Goal: Information Seeking & Learning: Learn about a topic

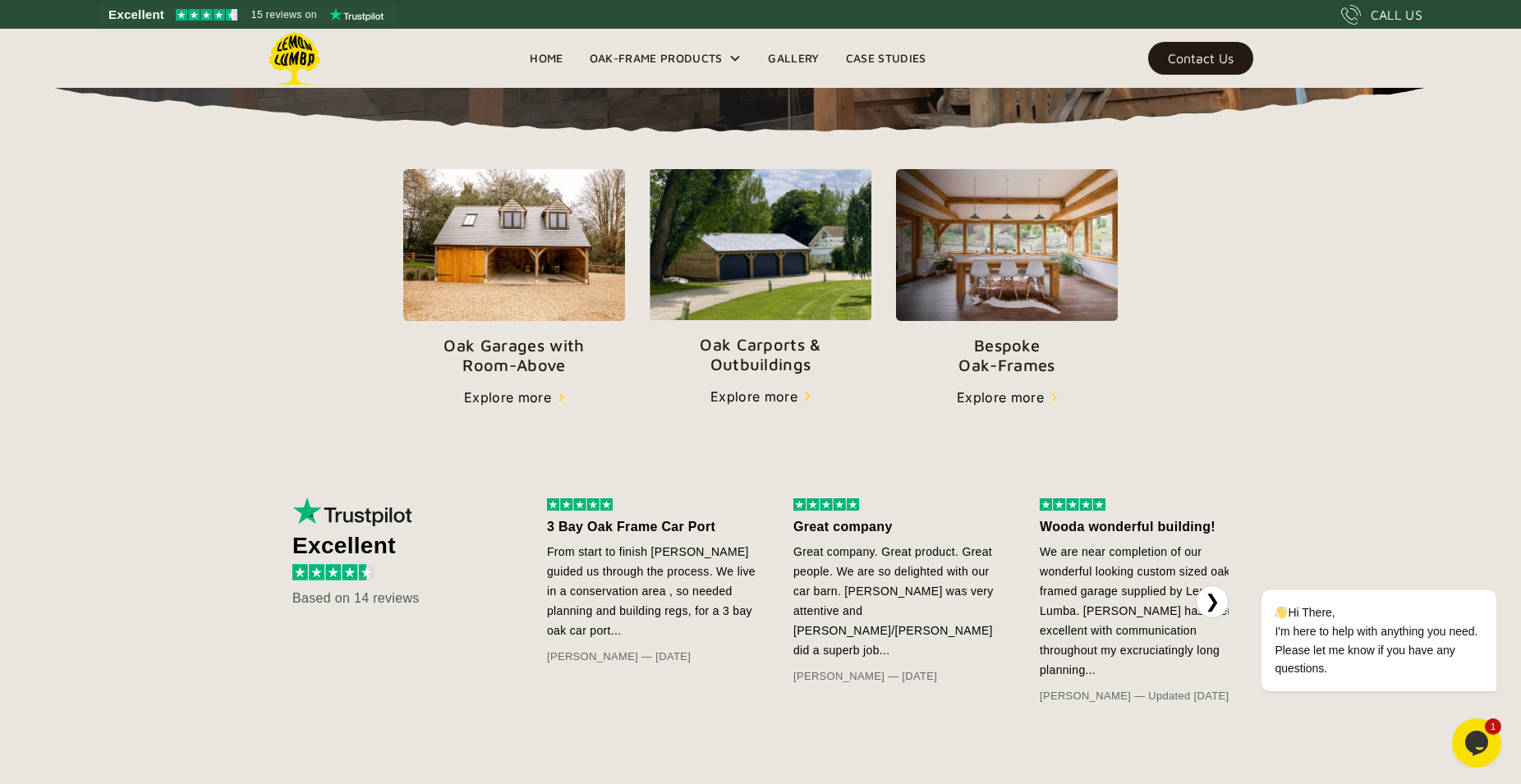
scroll to position [525, 0]
click at [361, 571] on img at bounding box center [333, 571] width 82 height 15
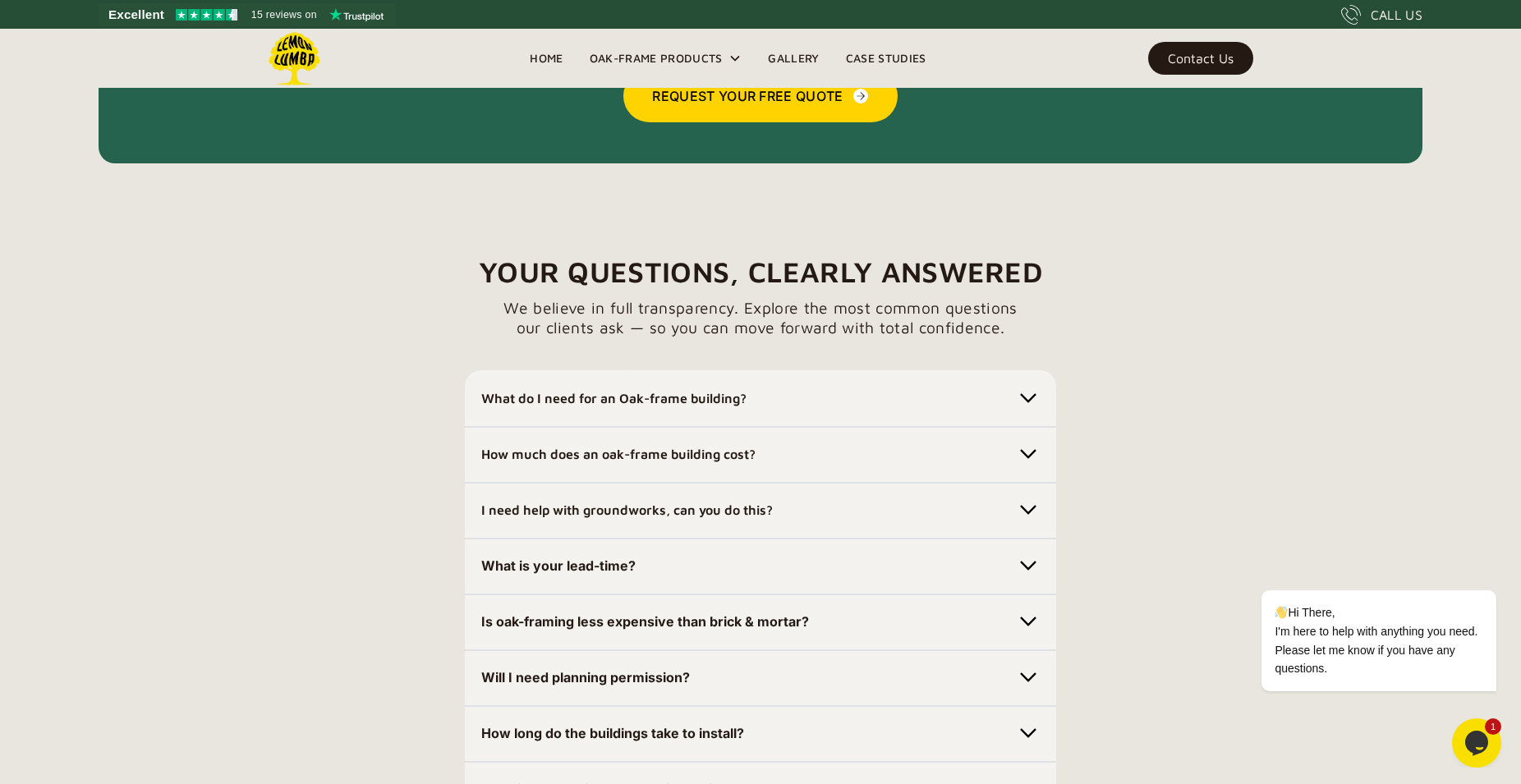
scroll to position [4371, 0]
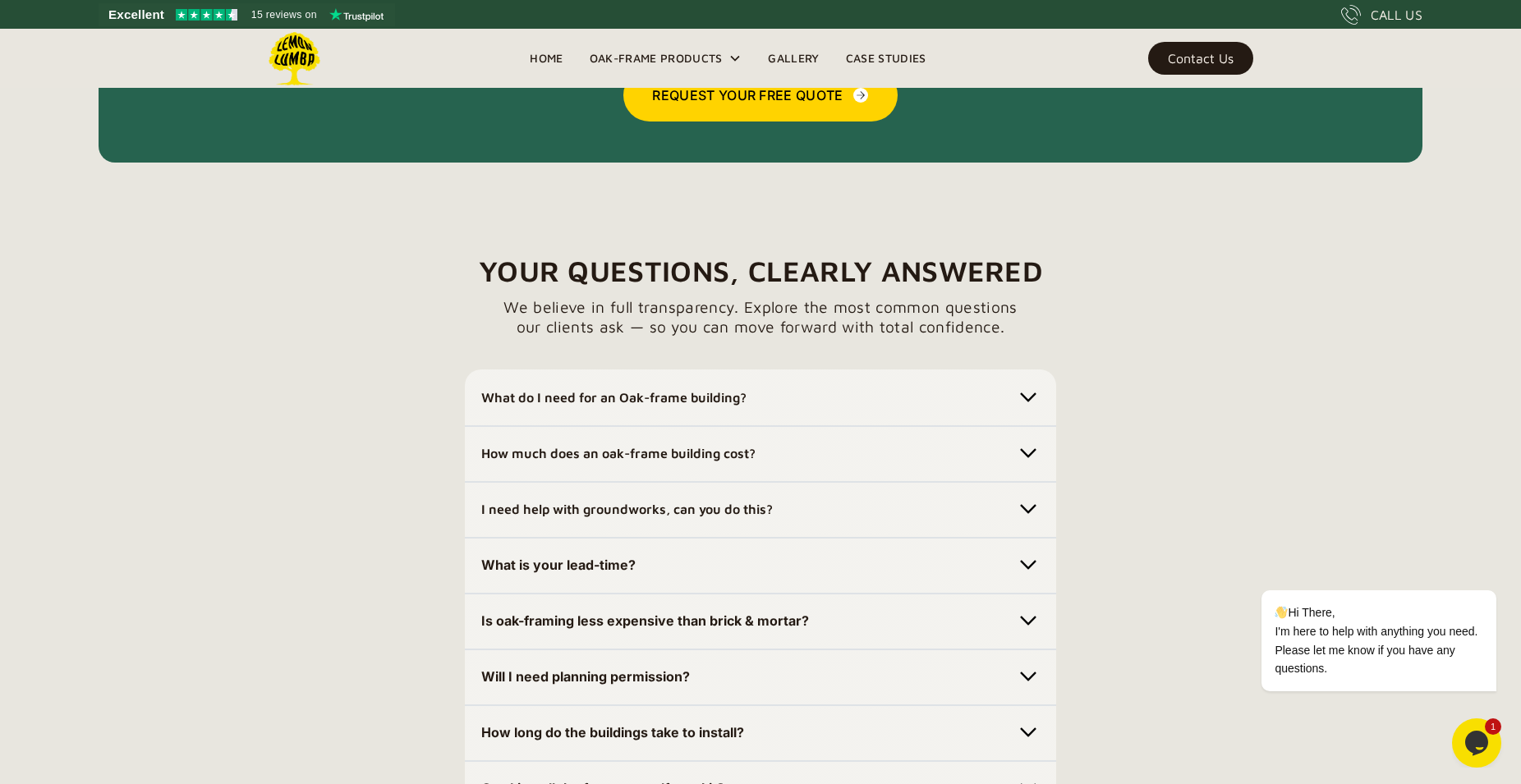
click at [1033, 390] on img at bounding box center [1029, 397] width 23 height 23
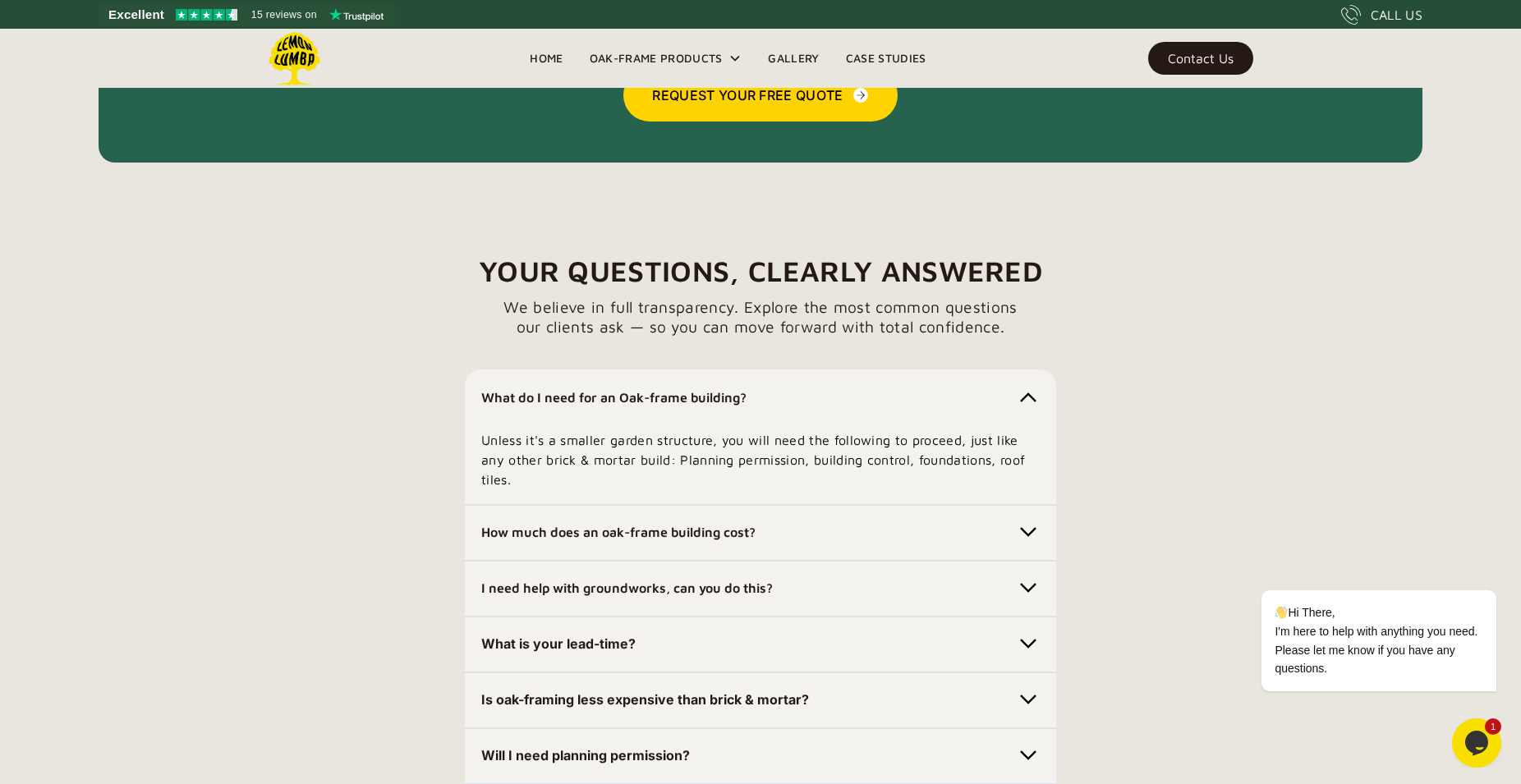
click at [1030, 521] on img at bounding box center [1029, 532] width 23 height 23
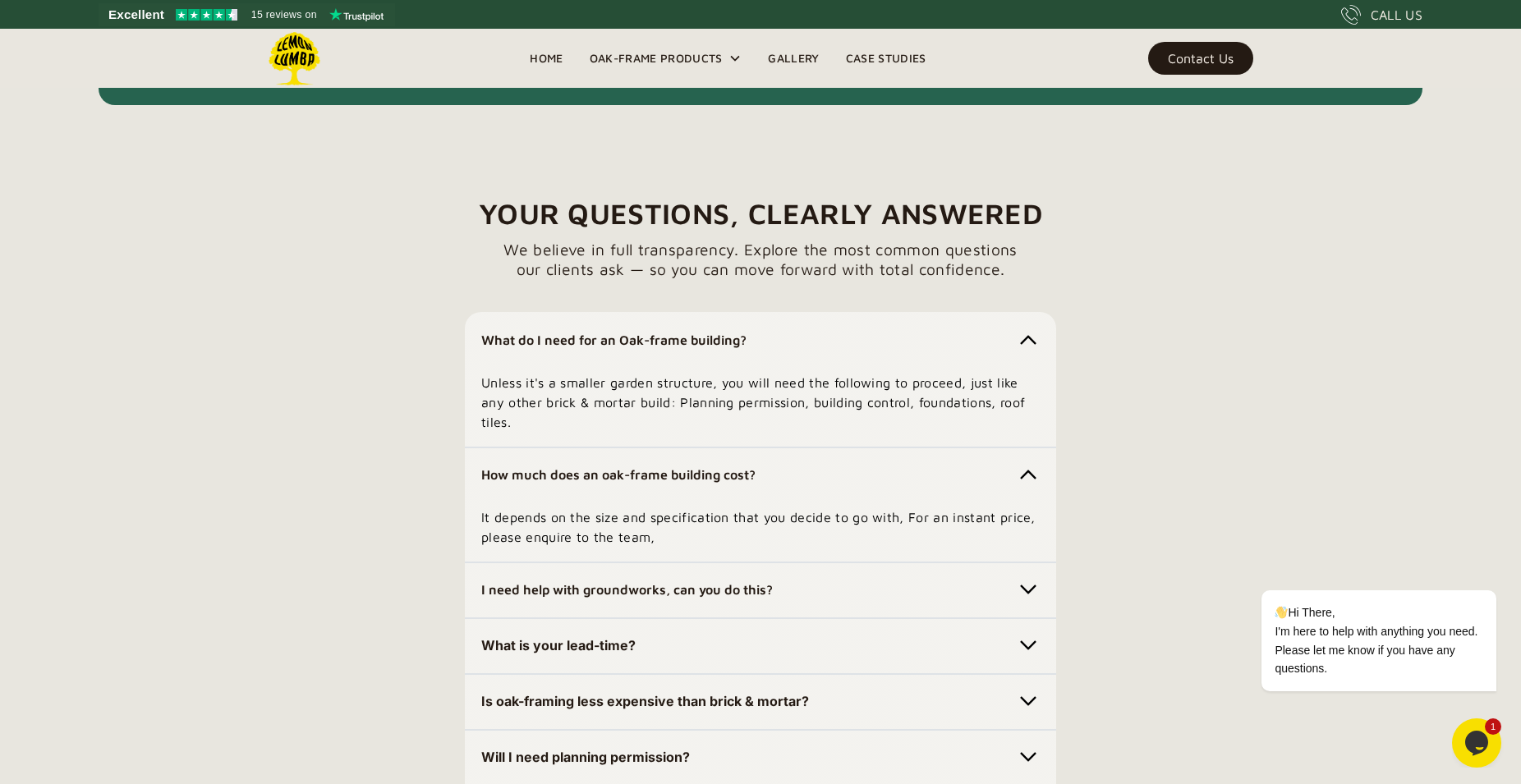
scroll to position [4429, 0]
click at [1023, 577] on img at bounding box center [1029, 589] width 23 height 23
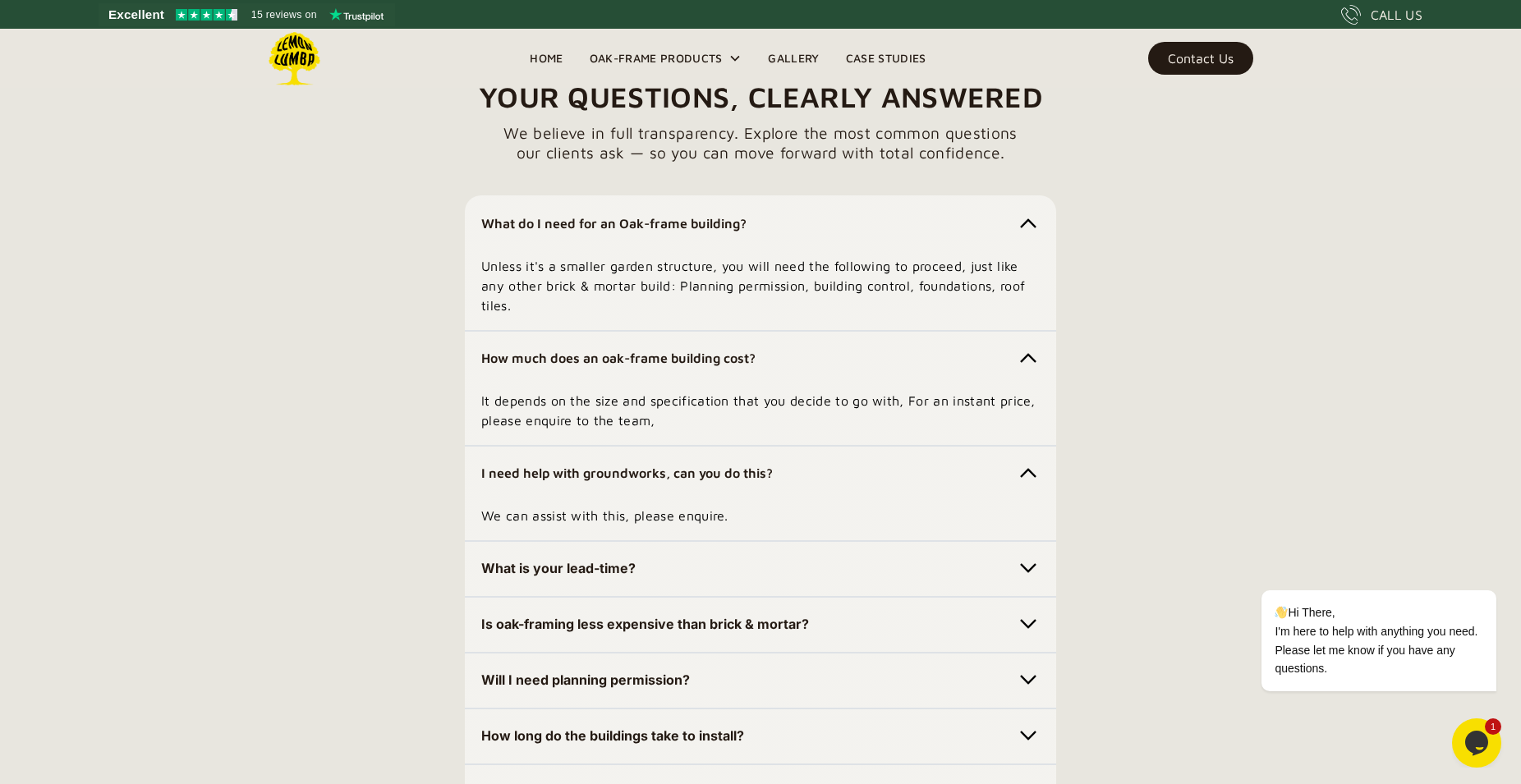
scroll to position [4546, 0]
click at [1012, 554] on div "What is your lead-time?" at bounding box center [760, 567] width 558 height 26
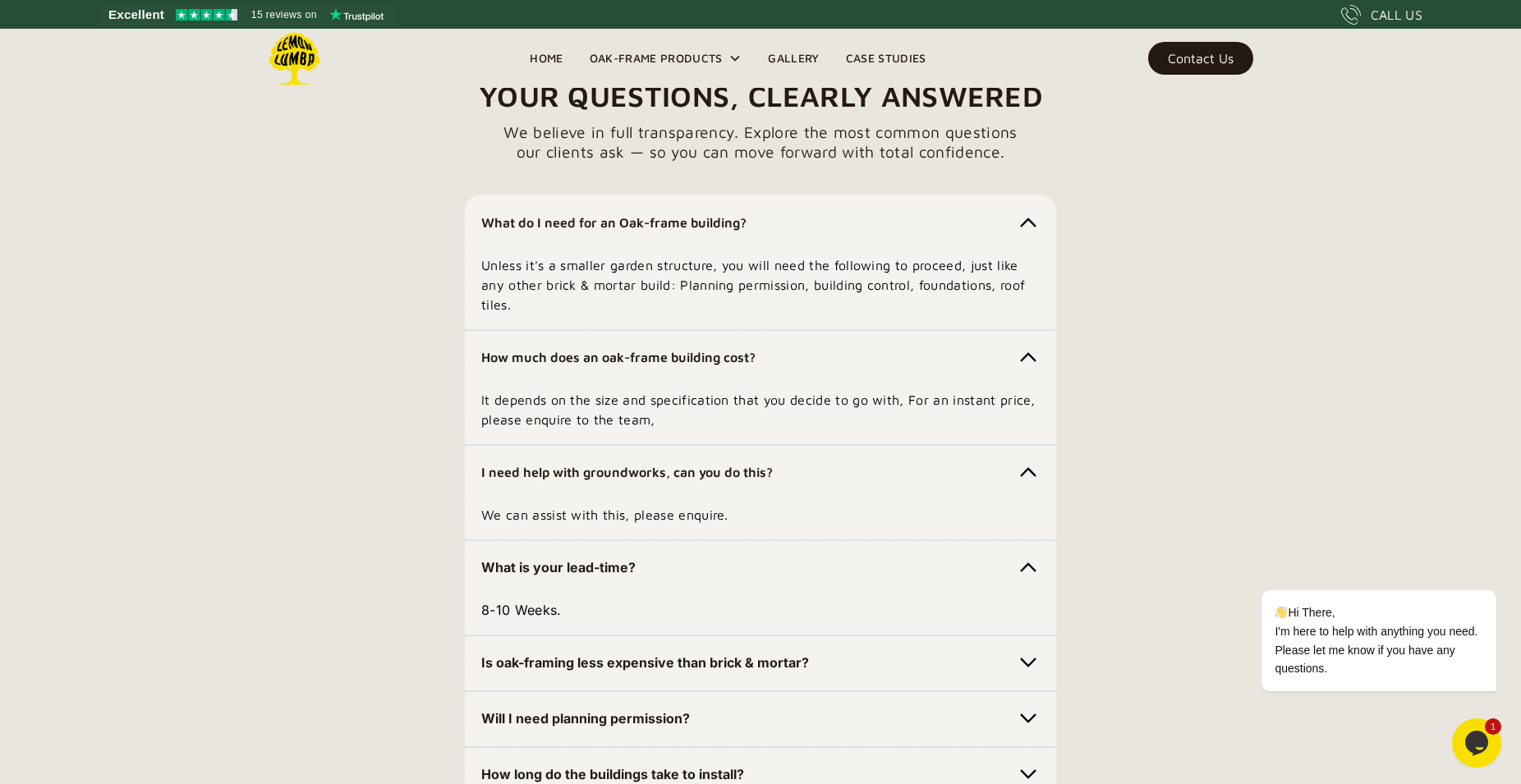
click at [1036, 651] on img at bounding box center [1029, 662] width 23 height 23
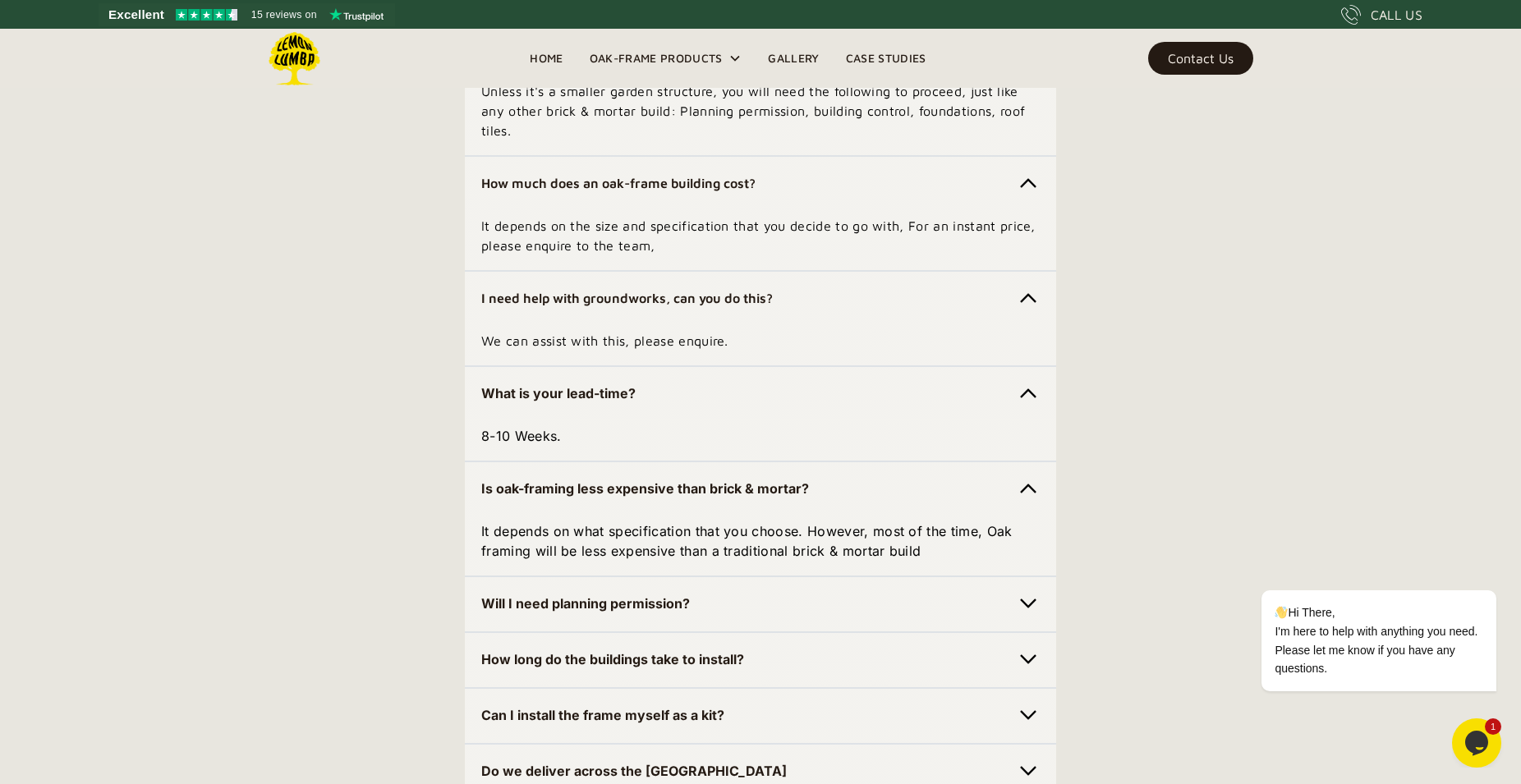
scroll to position [4720, 0]
click at [1030, 592] on img at bounding box center [1029, 603] width 23 height 23
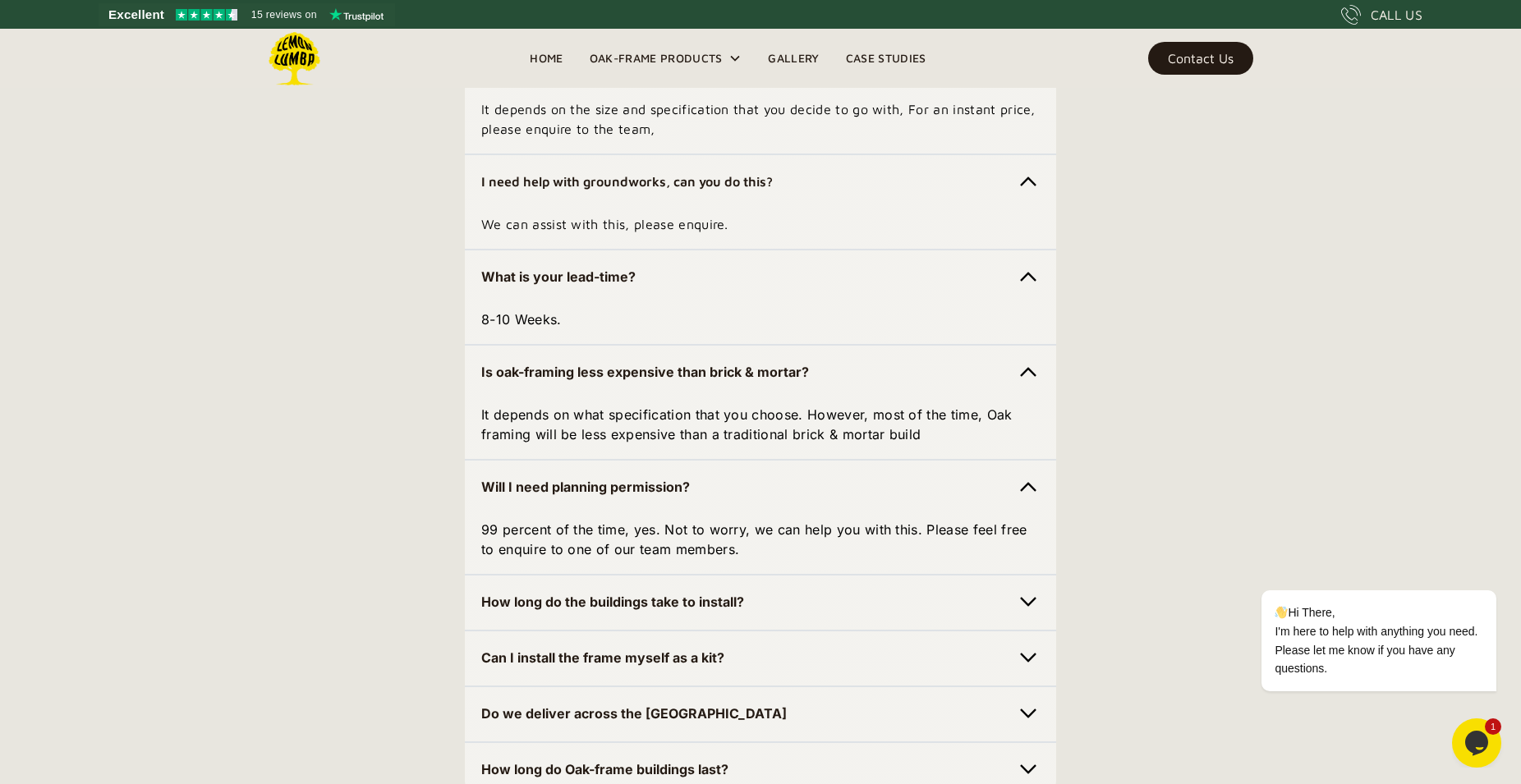
scroll to position [4837, 0]
click at [1030, 590] on img at bounding box center [1029, 601] width 23 height 23
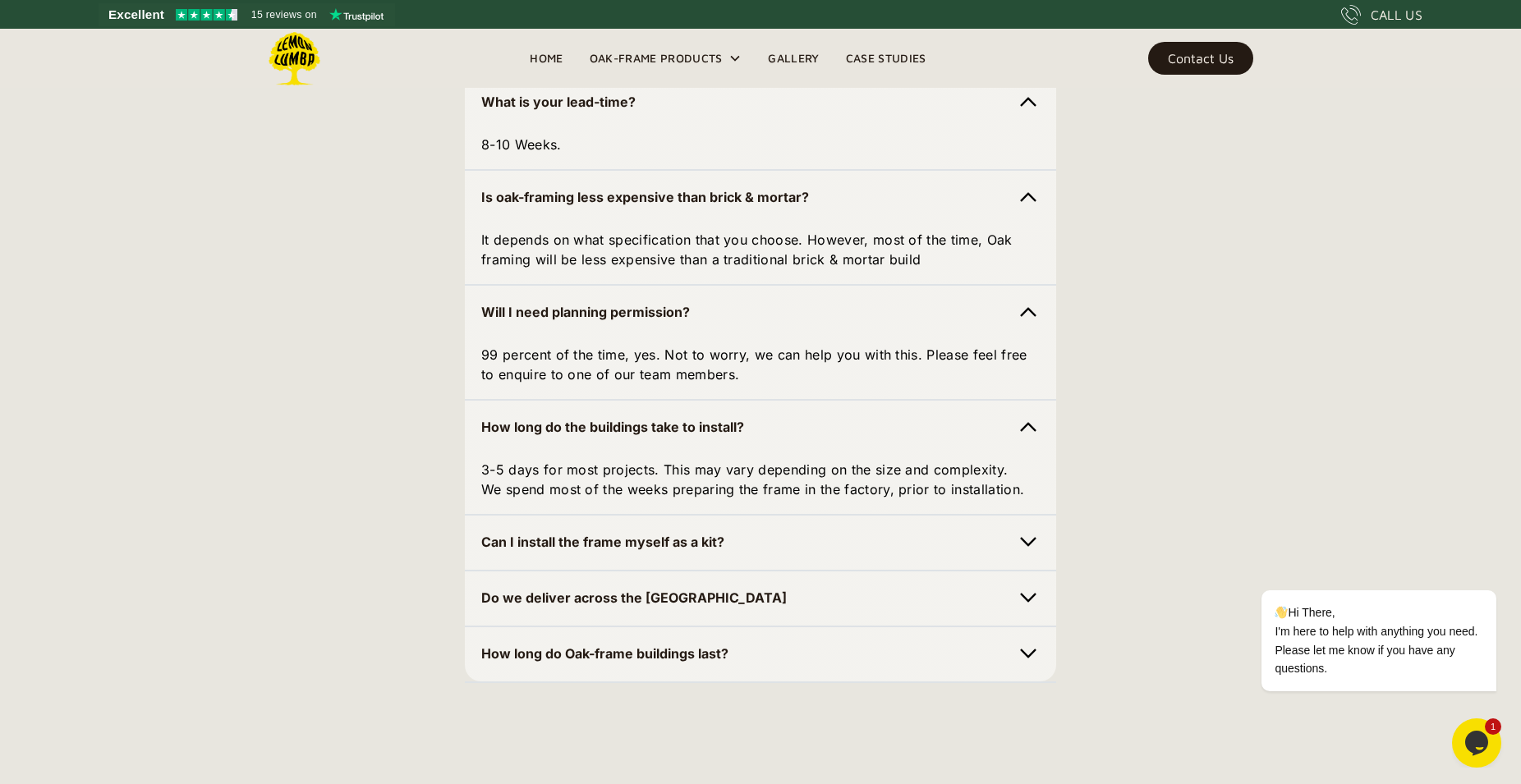
scroll to position [5012, 0]
click at [1022, 529] on img at bounding box center [1029, 541] width 23 height 23
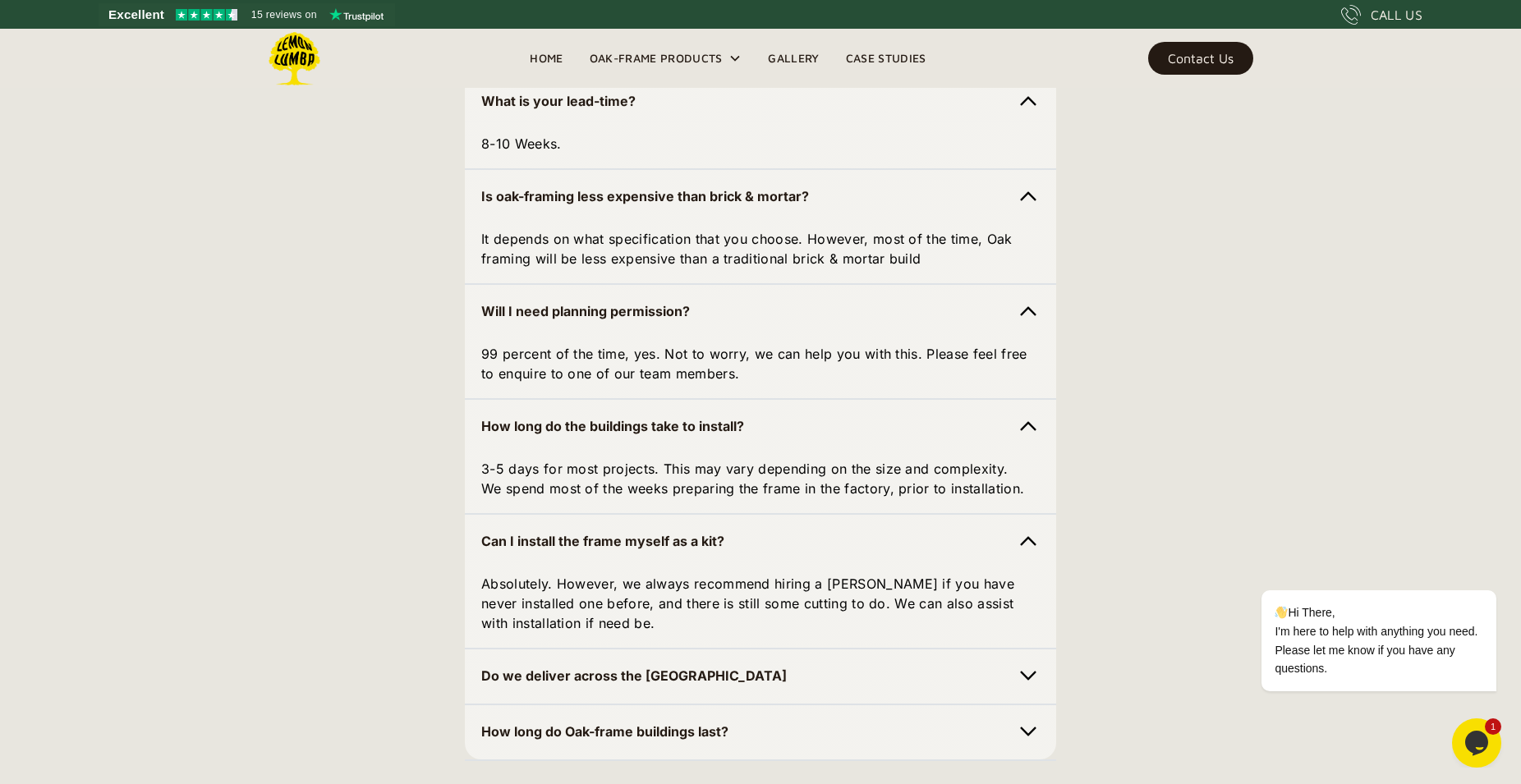
click at [1026, 664] on img at bounding box center [1029, 676] width 23 height 23
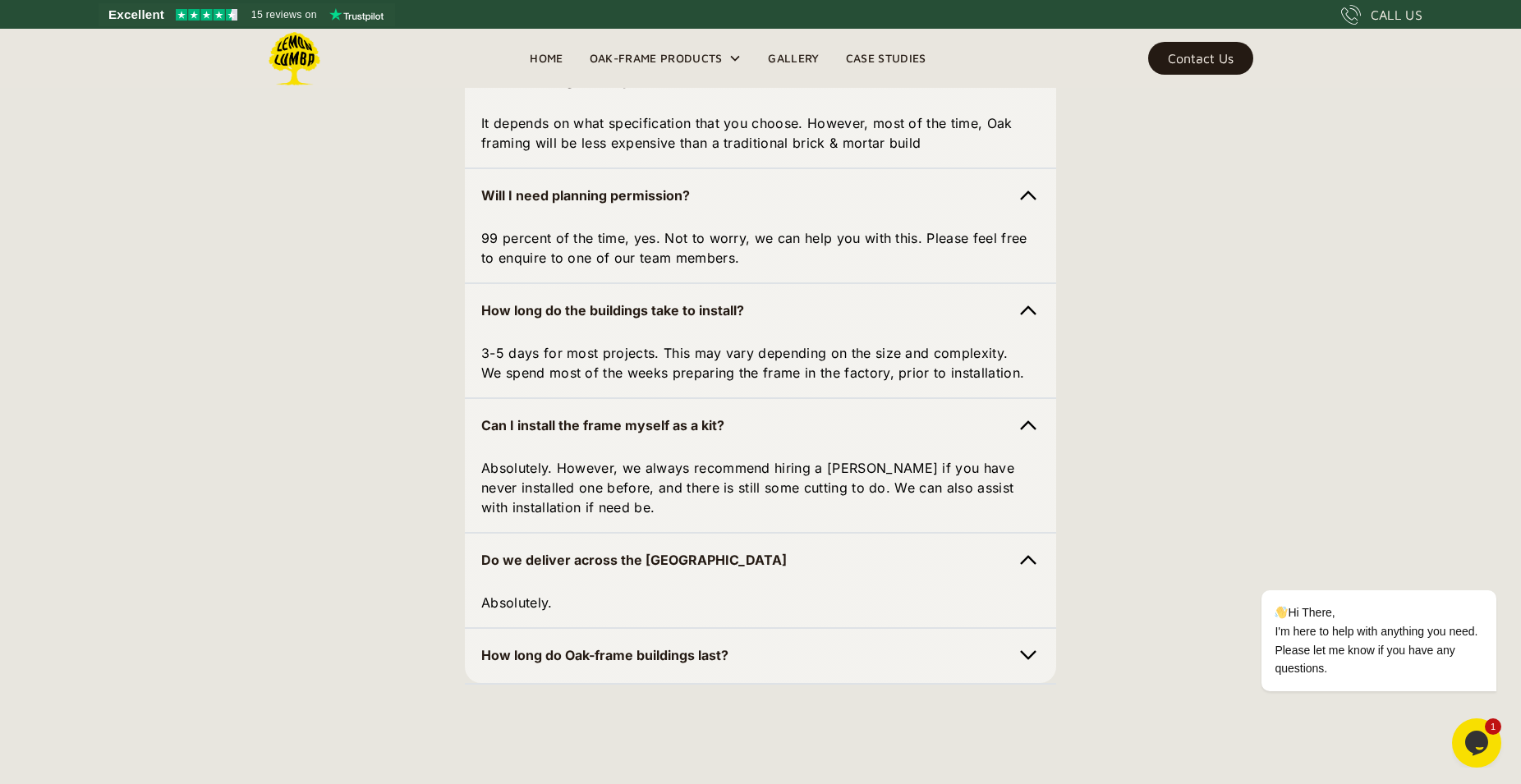
scroll to position [5129, 0]
click at [1029, 643] on img at bounding box center [1029, 655] width 23 height 23
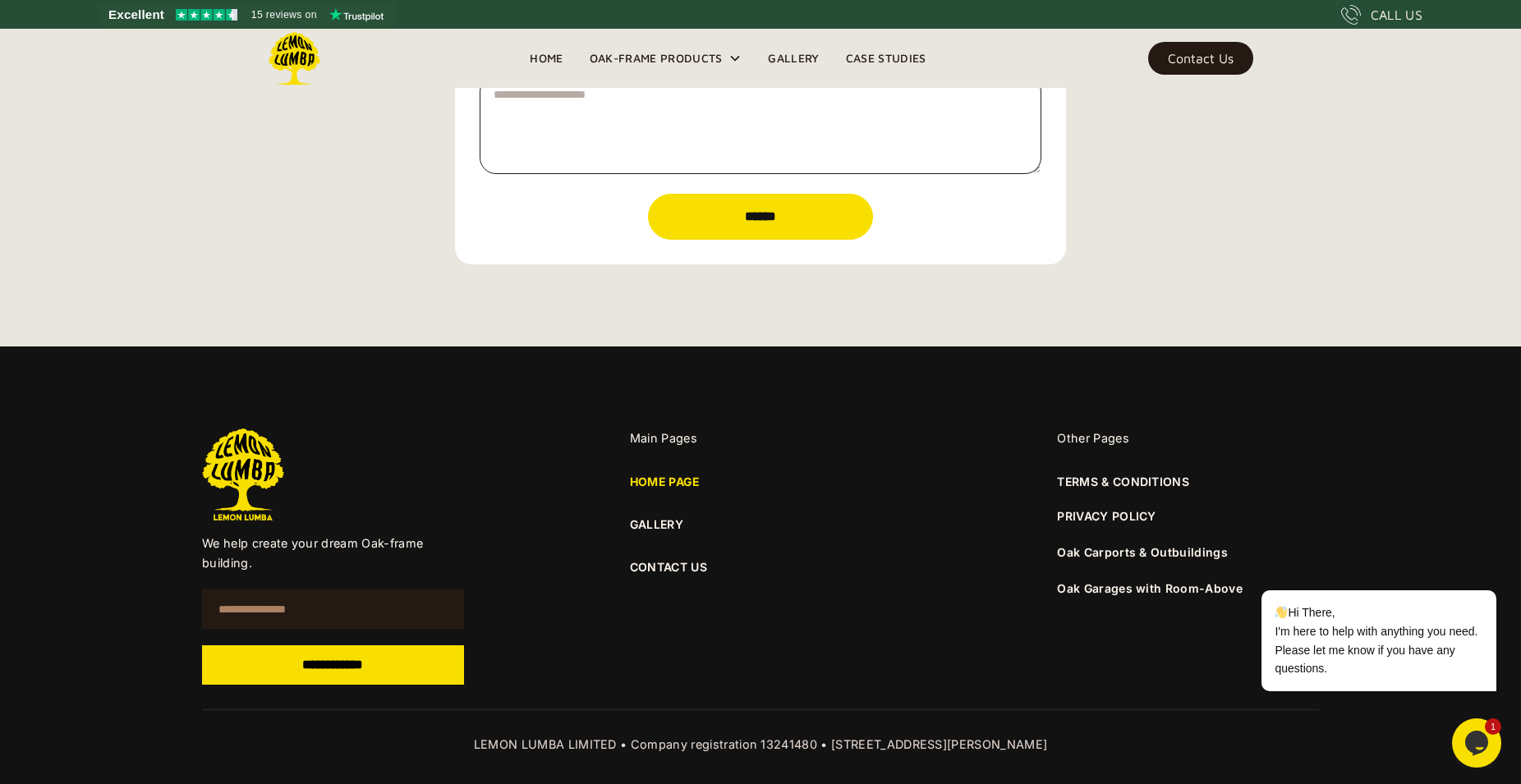
scroll to position [6326, 0]
